Goal: Information Seeking & Learning: Learn about a topic

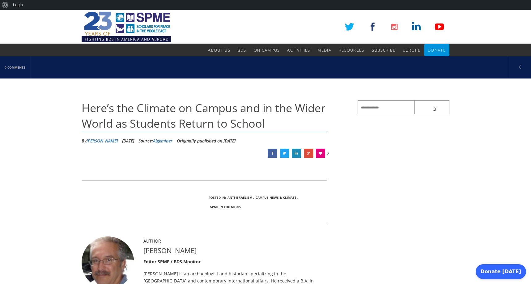
scroll to position [0, 0]
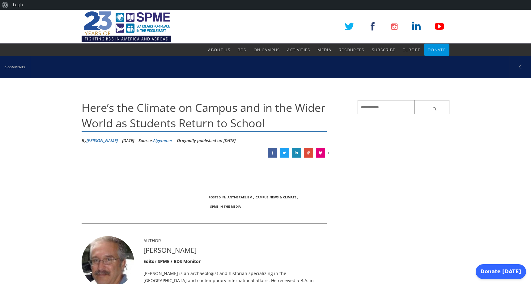
click at [204, 120] on span "Here’s the Climate on Campus and in the Wider World as Students Return to School" at bounding box center [204, 115] width 244 height 31
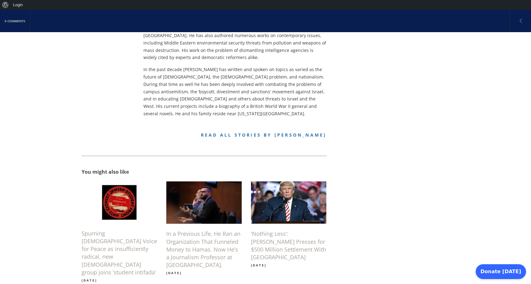
scroll to position [330, 0]
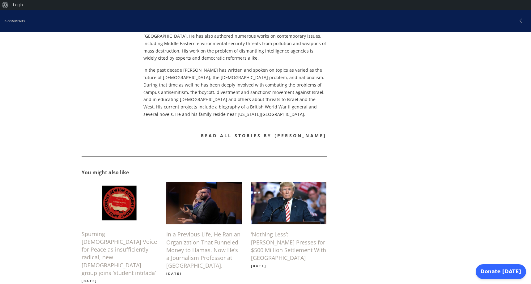
click at [233, 133] on link "Read all stories by Alex Joffe" at bounding box center [264, 136] width 126 height 6
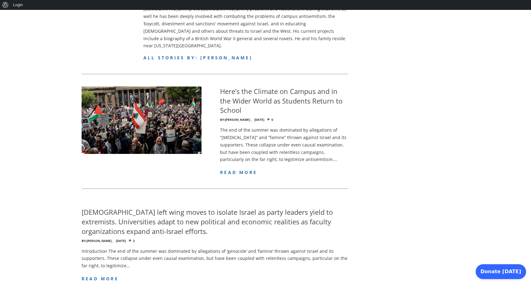
scroll to position [279, 0]
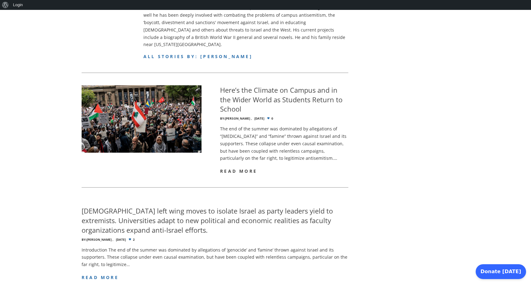
click at [232, 168] on span "read more" at bounding box center [238, 171] width 37 height 6
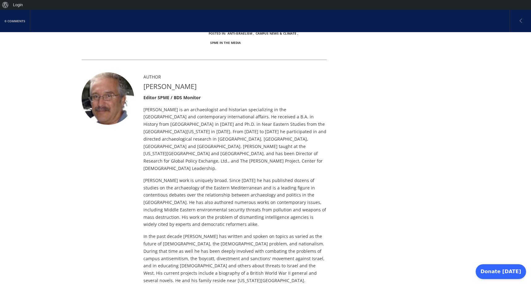
scroll to position [166, 0]
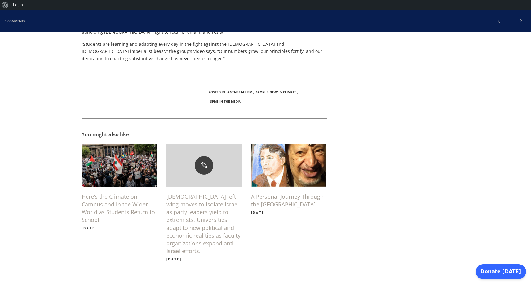
scroll to position [592, 0]
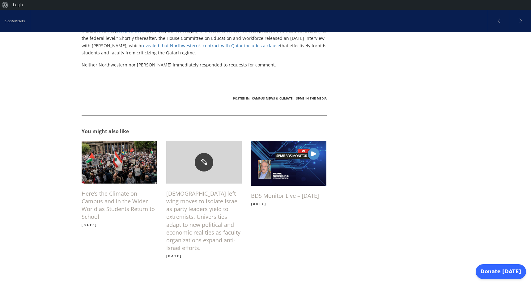
scroll to position [661, 0]
